Goal: Information Seeking & Learning: Learn about a topic

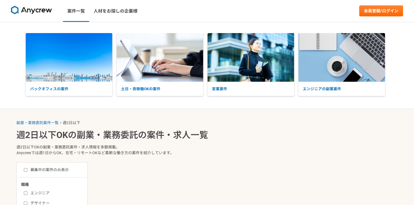
select select "2"
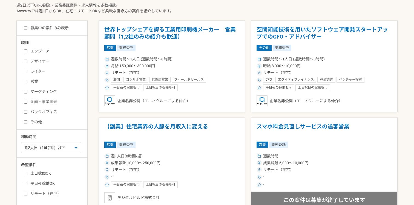
scroll to position [143, 0]
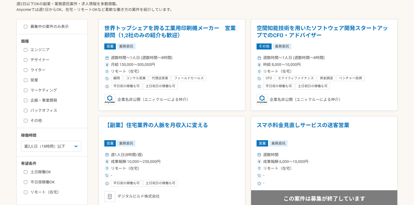
click at [27, 51] on input "エンジニア" at bounding box center [26, 50] width 4 height 4
checkbox input "true"
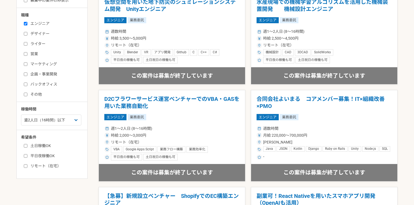
scroll to position [193, 0]
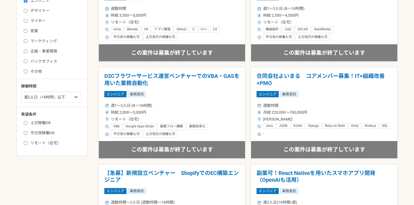
click at [28, 120] on label "土日稼働OK" at bounding box center [55, 123] width 63 height 6
click at [27, 121] on input "土日稼働OK" at bounding box center [26, 123] width 4 height 4
checkbox input "true"
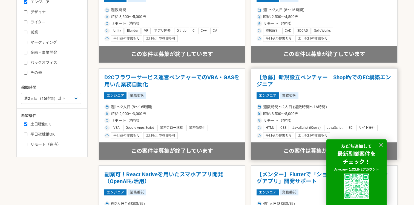
scroll to position [139, 0]
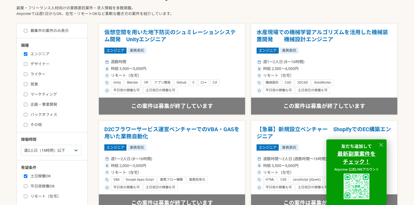
click at [25, 32] on input "募集中の案件のみ表示" at bounding box center [26, 31] width 4 height 4
checkbox input "true"
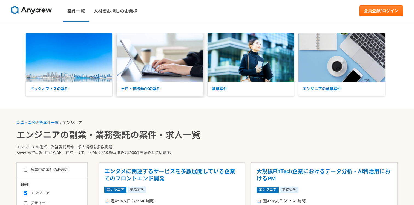
click at [129, 88] on p "土日・夜稼働OKの案件" at bounding box center [160, 89] width 86 height 14
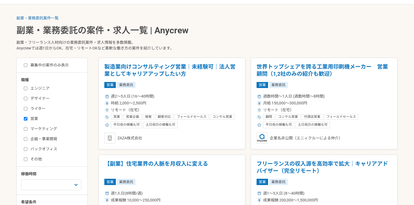
scroll to position [112, 0]
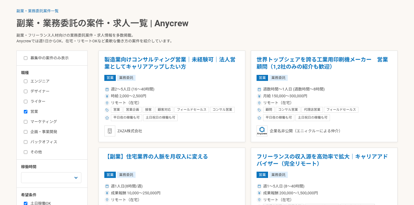
click at [28, 81] on label "エンジニア" at bounding box center [55, 81] width 63 height 6
click at [27, 81] on input "エンジニア" at bounding box center [26, 82] width 4 height 4
checkbox input "true"
click at [25, 111] on input "営業" at bounding box center [26, 112] width 4 height 4
checkbox input "false"
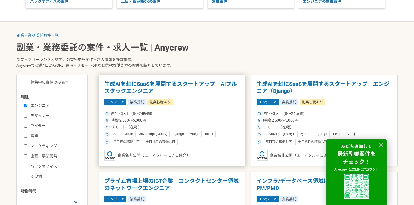
scroll to position [87, 0]
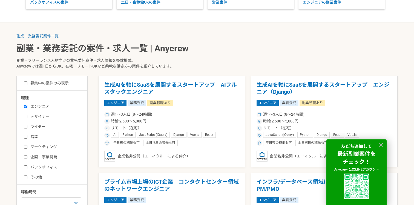
click at [25, 83] on input "募集中の案件のみ表示" at bounding box center [26, 84] width 4 height 4
checkbox input "true"
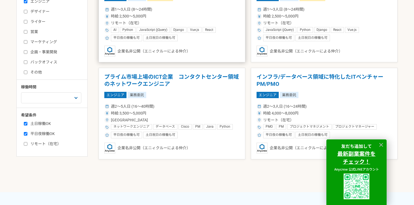
scroll to position [192, 0]
